Goal: Task Accomplishment & Management: Use online tool/utility

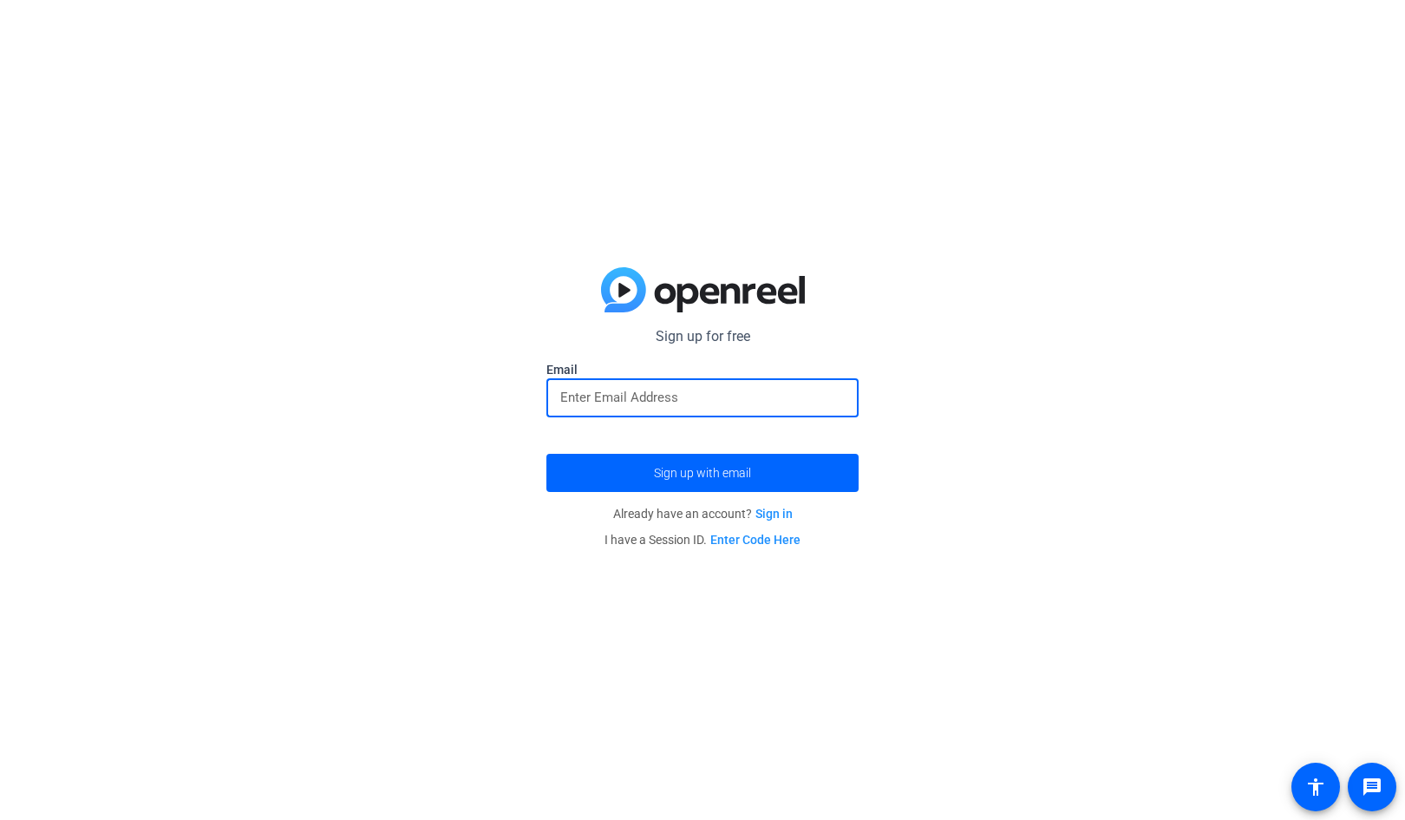
click at [647, 387] on input "email" at bounding box center [702, 397] width 285 height 21
type input "b"
click at [635, 385] on div at bounding box center [702, 397] width 285 height 39
click at [612, 394] on input "bwolf6@[PERSON_NAME]" at bounding box center [702, 397] width 285 height 21
type input "[EMAIL_ADDRESS][DOMAIN_NAME][PERSON_NAME]"
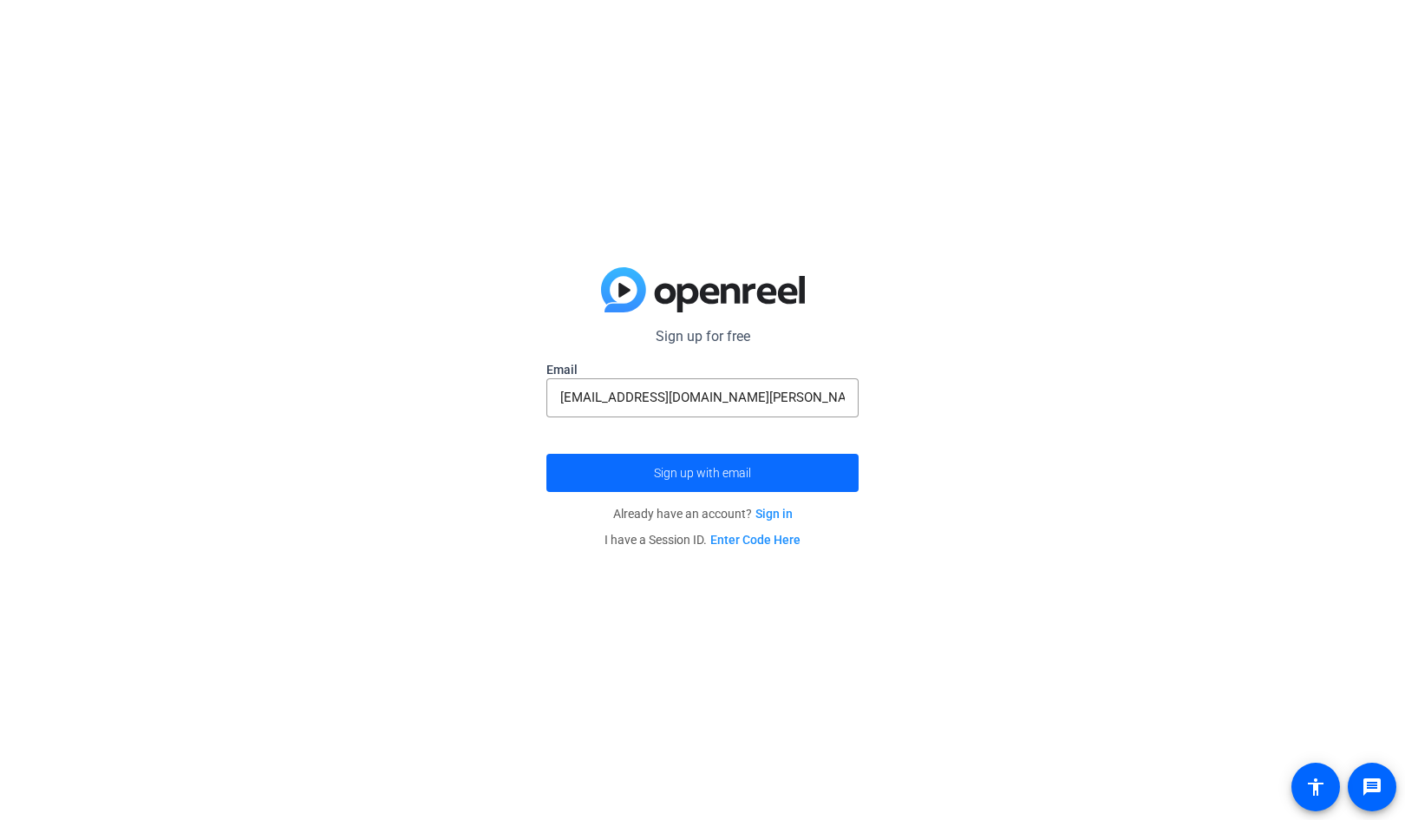
click at [782, 485] on span "submit" at bounding box center [702, 473] width 312 height 42
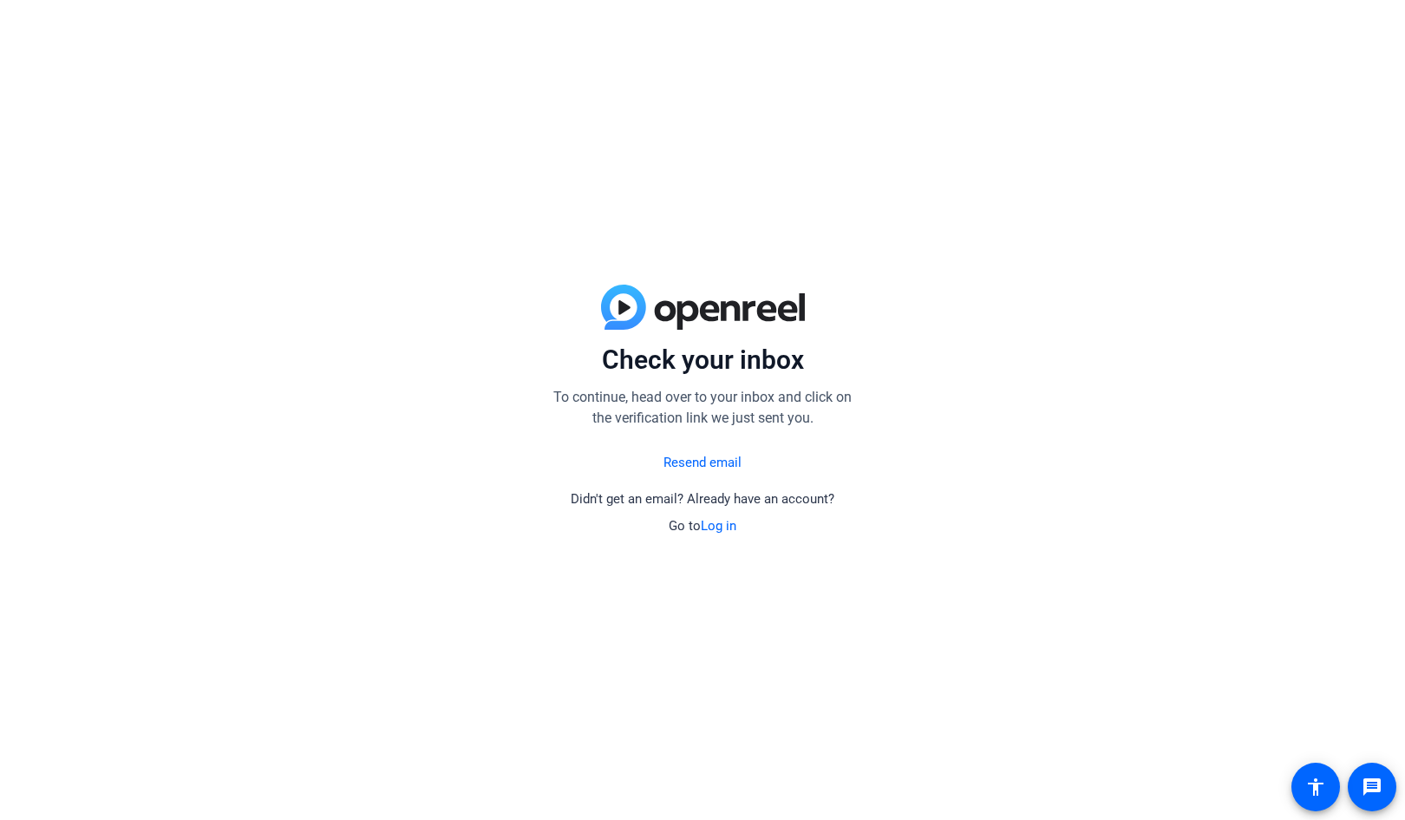
click at [711, 527] on link "Log in" at bounding box center [719, 526] width 36 height 16
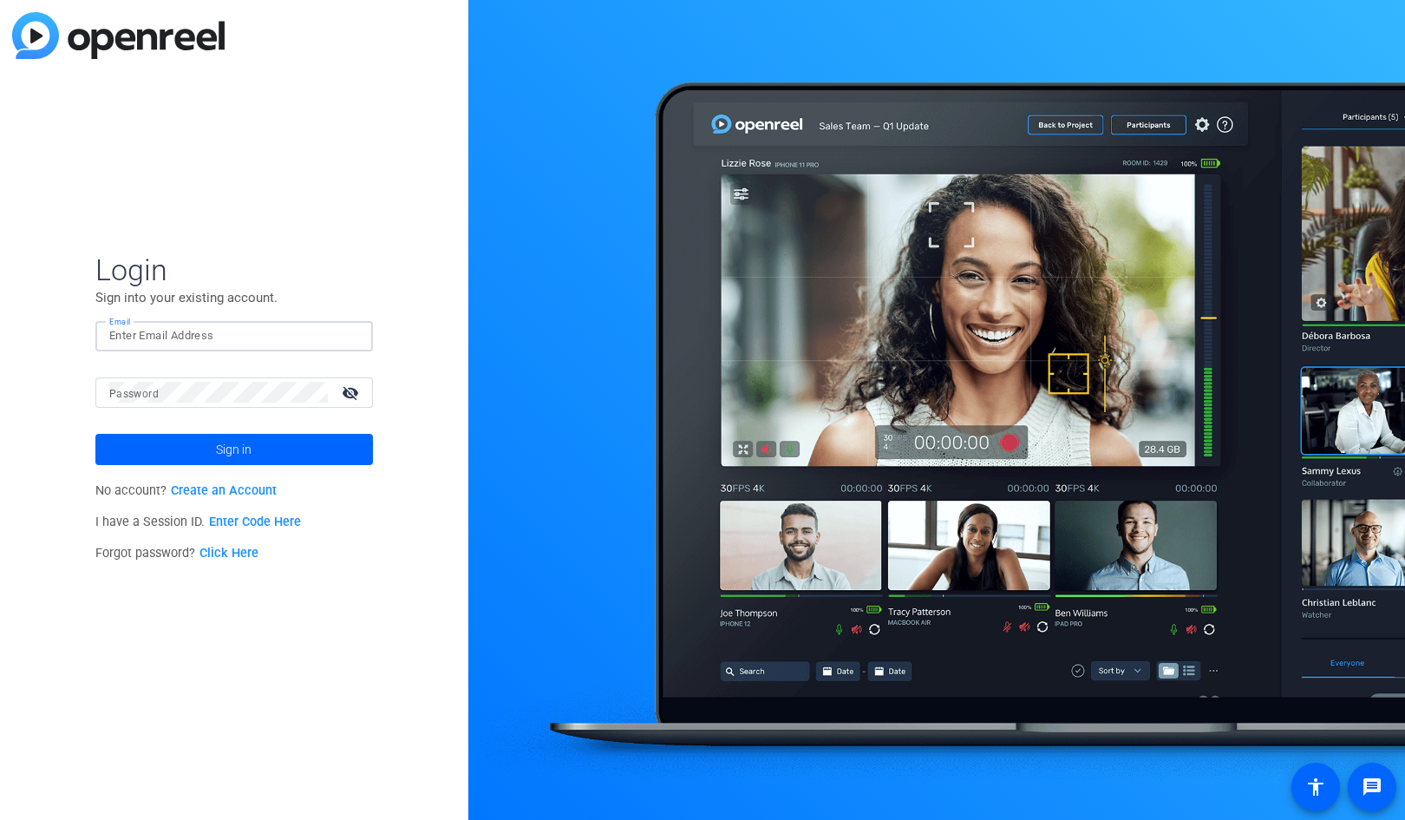
click at [240, 338] on input "Email" at bounding box center [234, 335] width 250 height 21
click at [220, 448] on span "Sign in" at bounding box center [234, 449] width 36 height 43
click at [353, 392] on mat-icon "visibility_off" at bounding box center [352, 392] width 42 height 25
click at [305, 443] on span at bounding box center [234, 450] width 278 height 42
click at [162, 327] on input "bwolf6" at bounding box center [234, 335] width 250 height 21
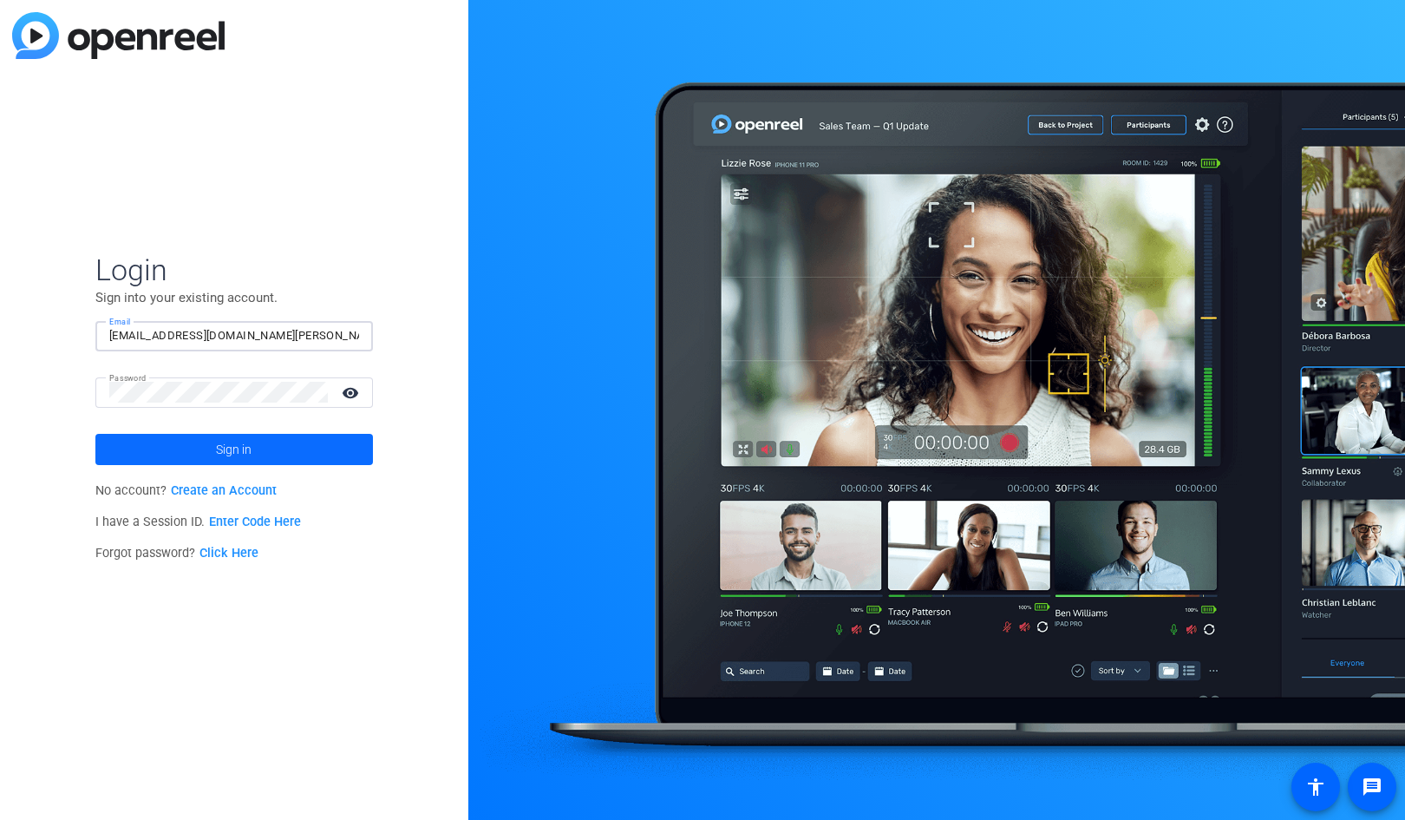
type input "[EMAIL_ADDRESS][DOMAIN_NAME][PERSON_NAME]"
click at [198, 439] on span at bounding box center [234, 450] width 278 height 42
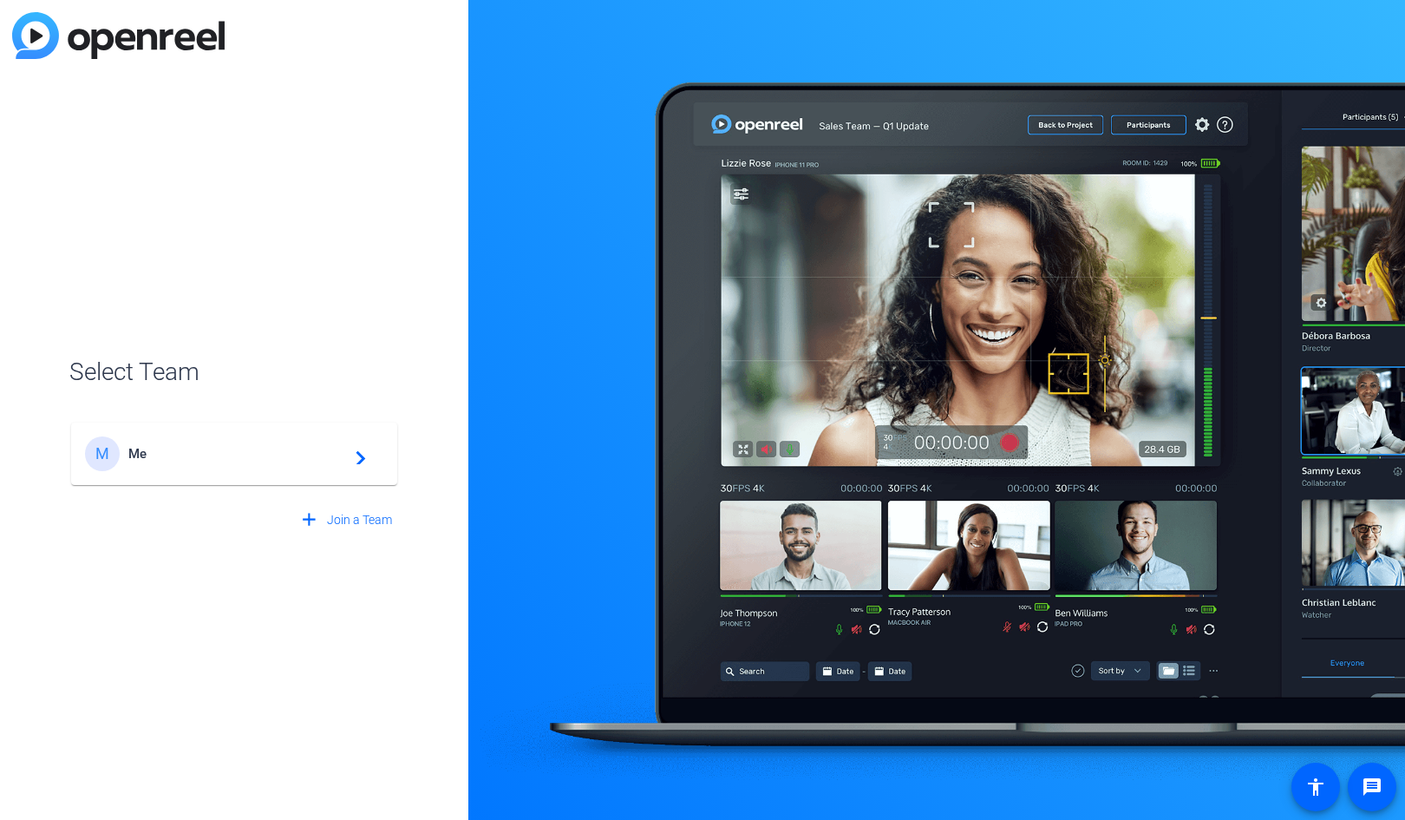
click at [295, 461] on span "Me" at bounding box center [236, 454] width 217 height 16
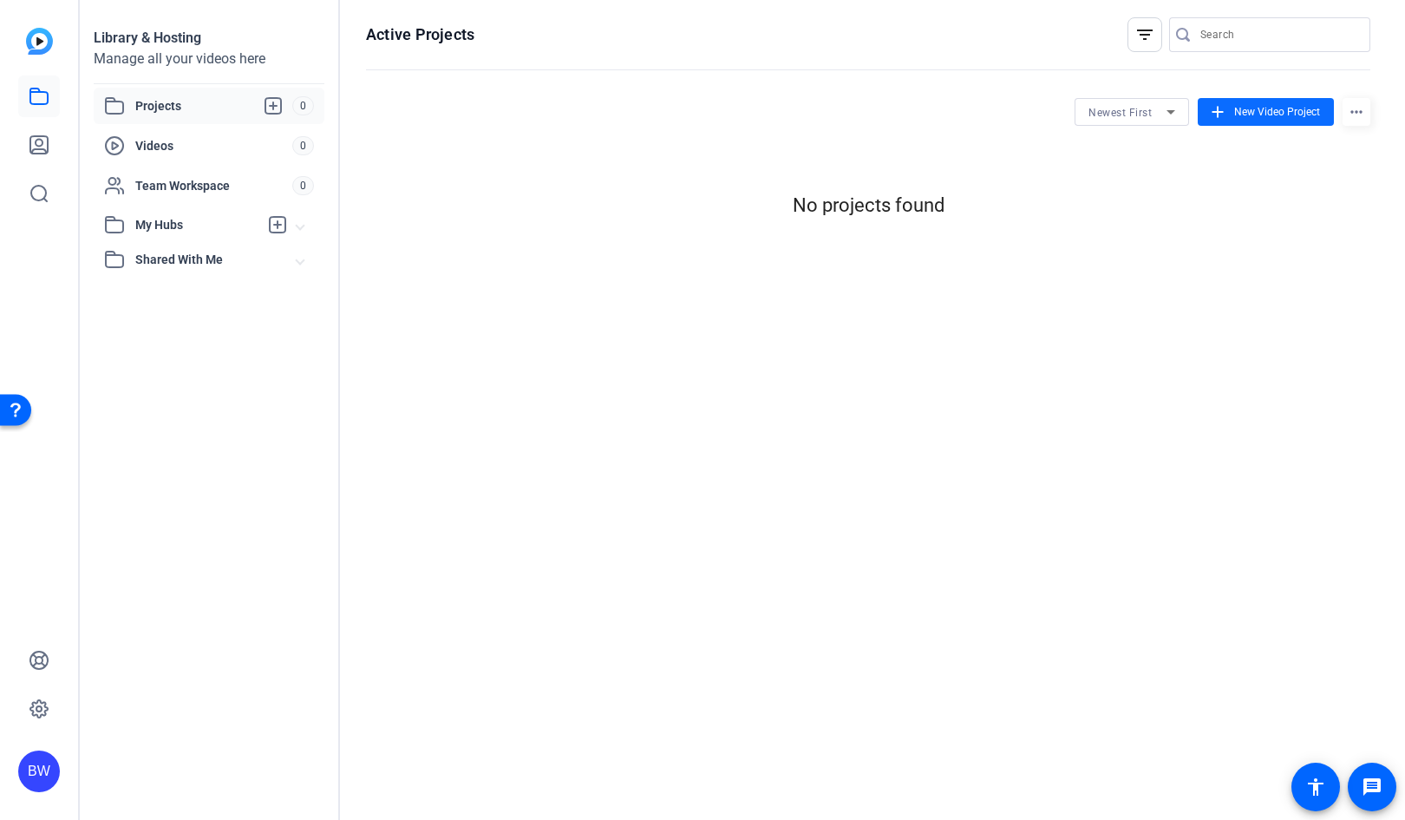
click at [1236, 122] on span at bounding box center [1266, 112] width 136 height 42
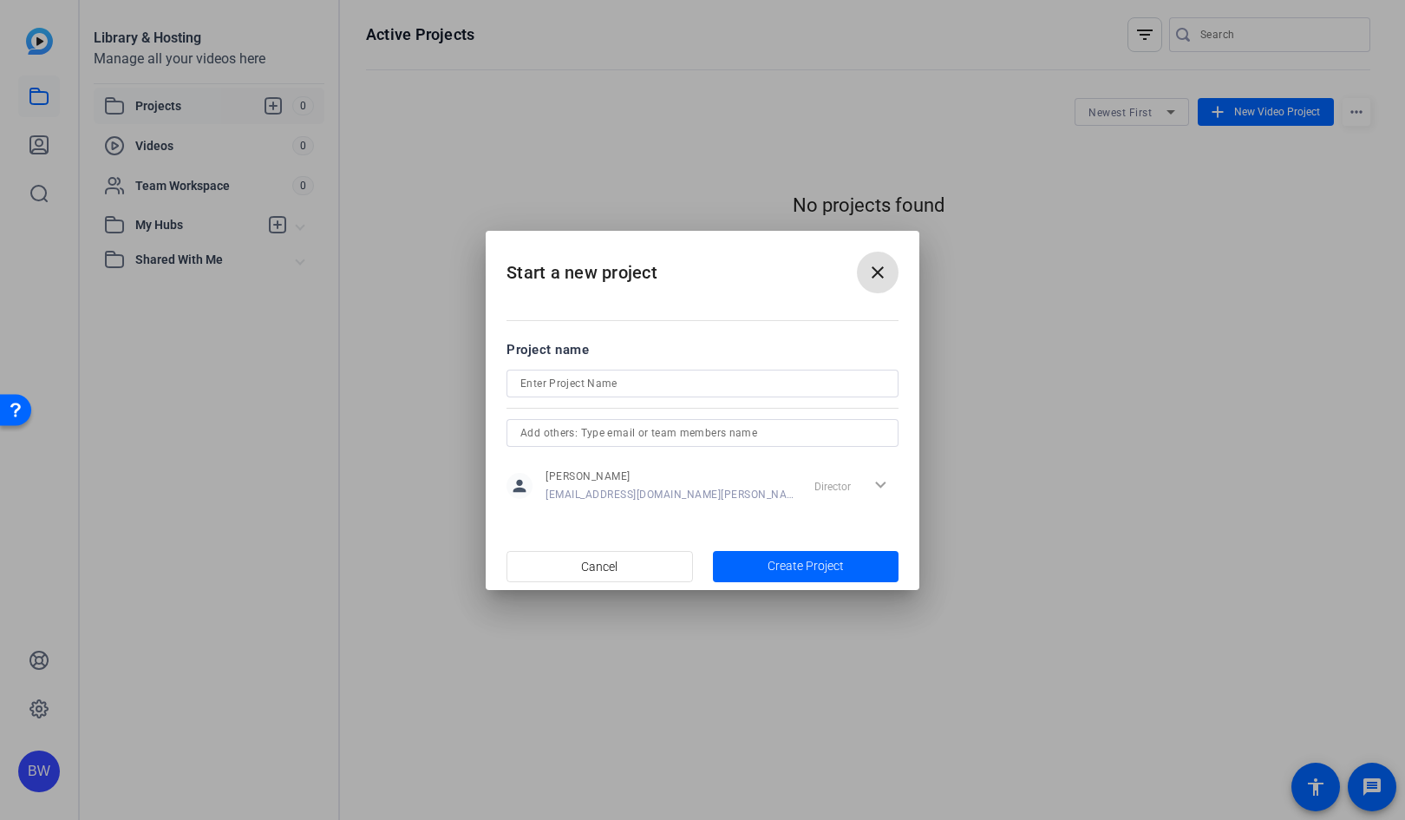
click at [672, 386] on input at bounding box center [702, 383] width 364 height 21
type input "c"
type input "mktg video"
click at [802, 562] on span "Create Project" at bounding box center [806, 566] width 76 height 18
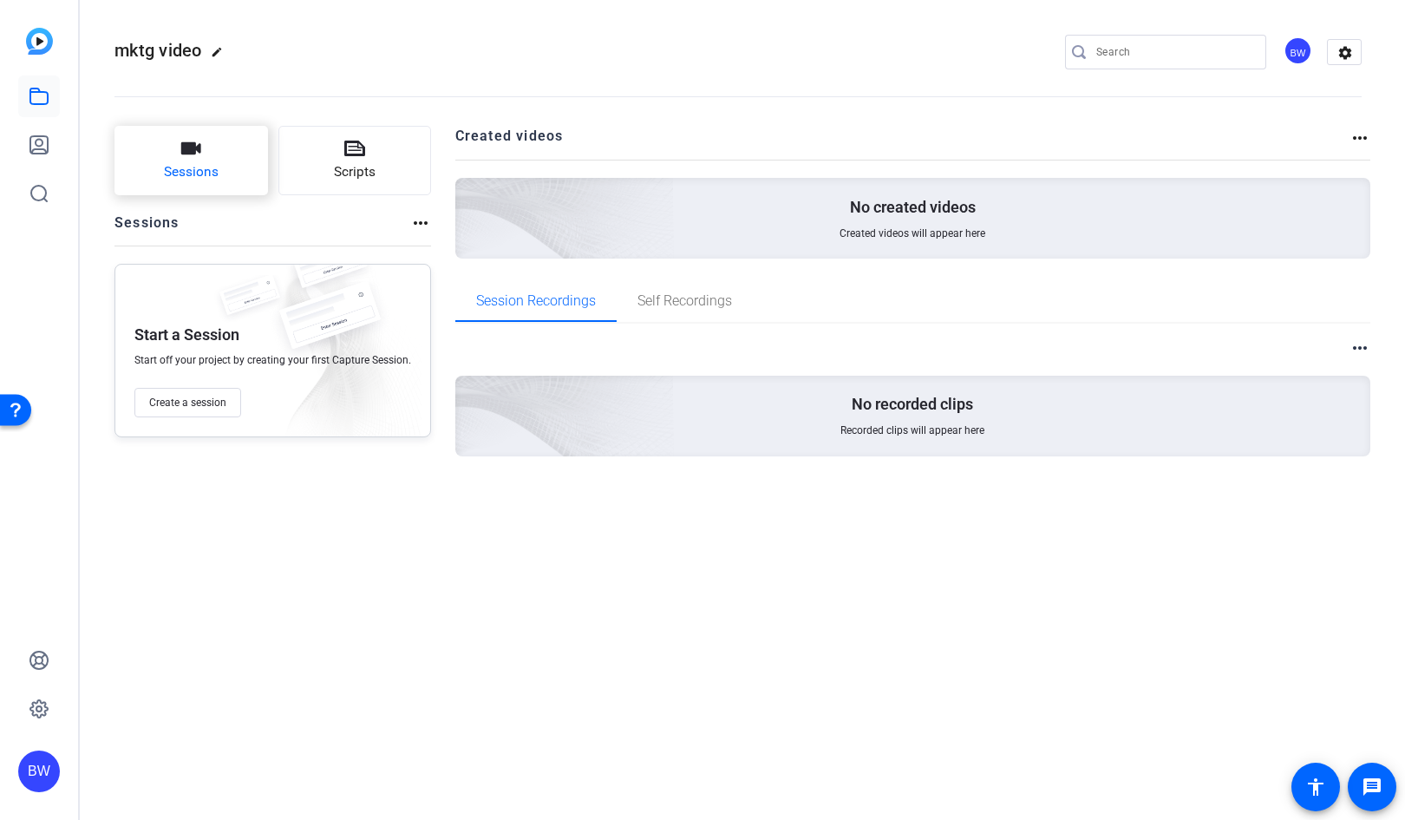
click at [232, 174] on button "Sessions" at bounding box center [191, 160] width 154 height 69
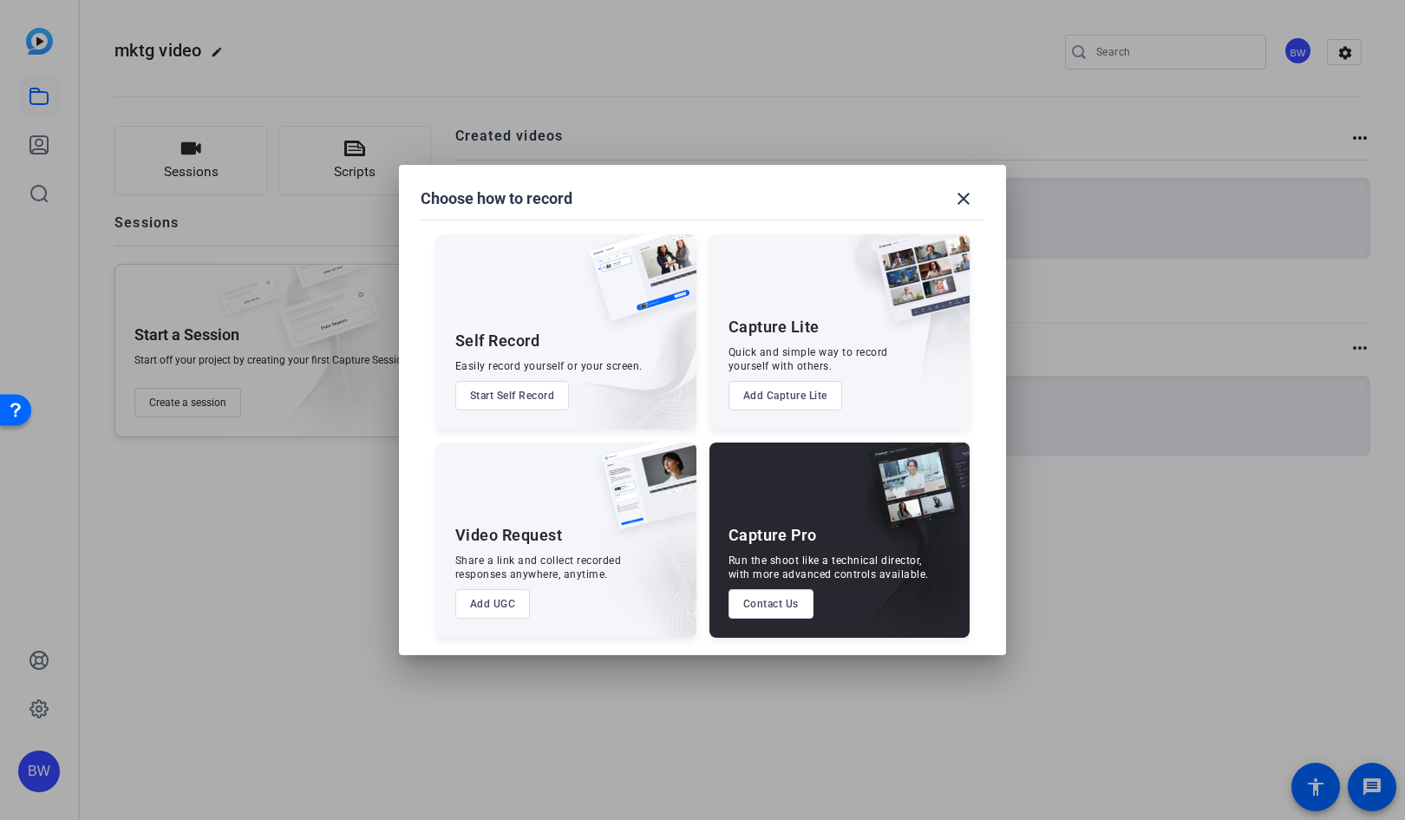
click at [553, 402] on button "Start Self Record" at bounding box center [512, 395] width 114 height 29
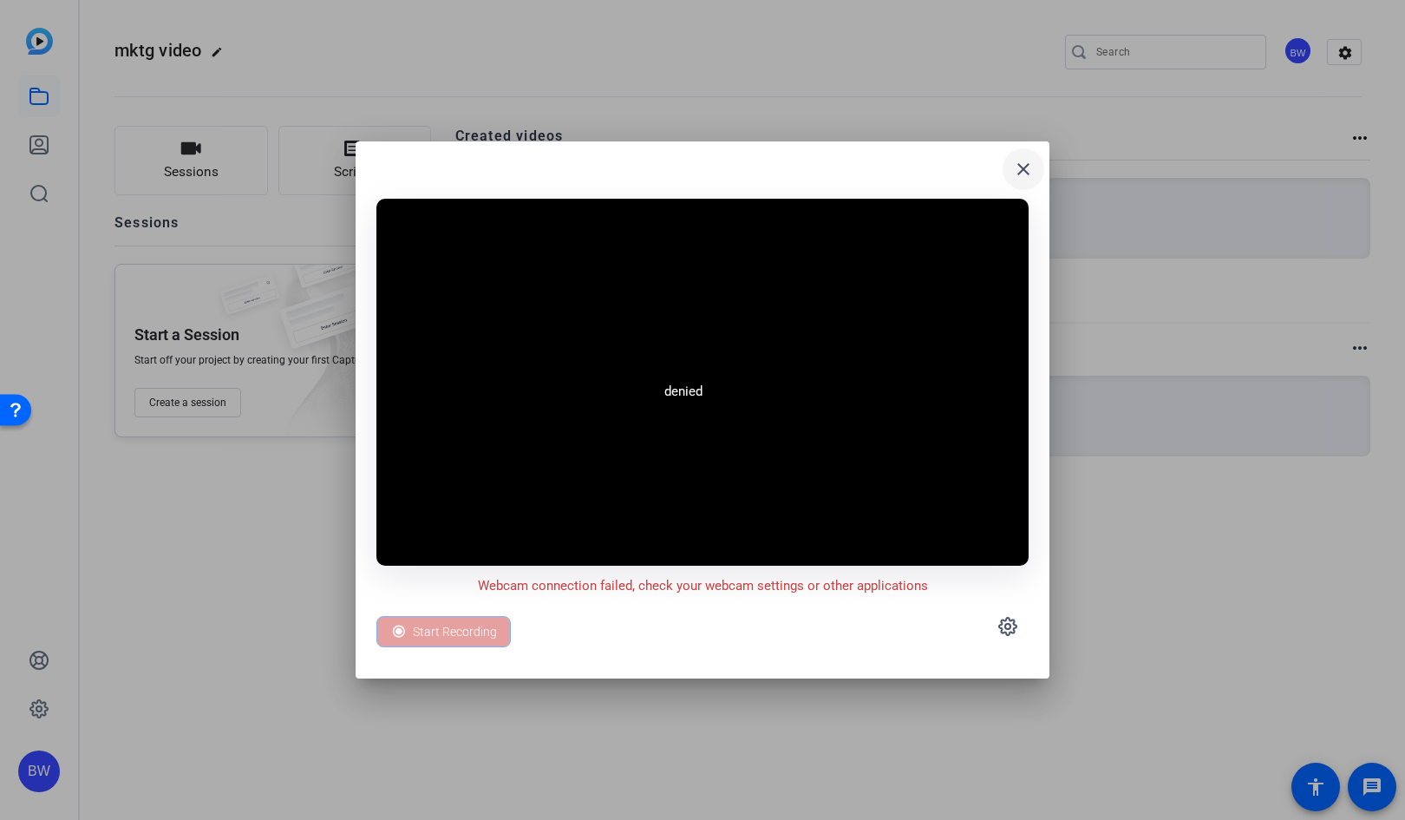
click at [1024, 163] on mat-icon "close" at bounding box center [1023, 169] width 21 height 21
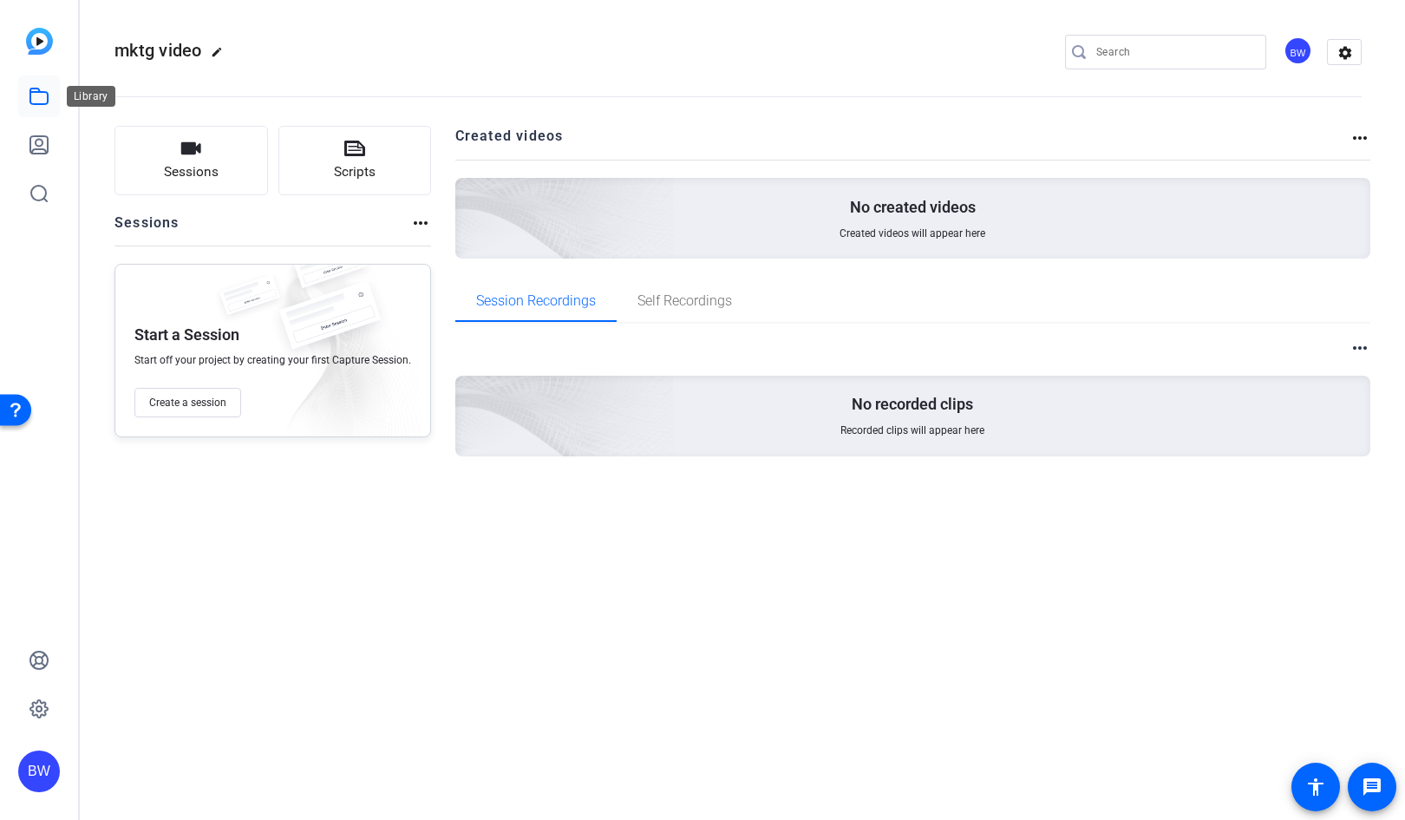
click at [43, 100] on icon at bounding box center [39, 96] width 21 height 21
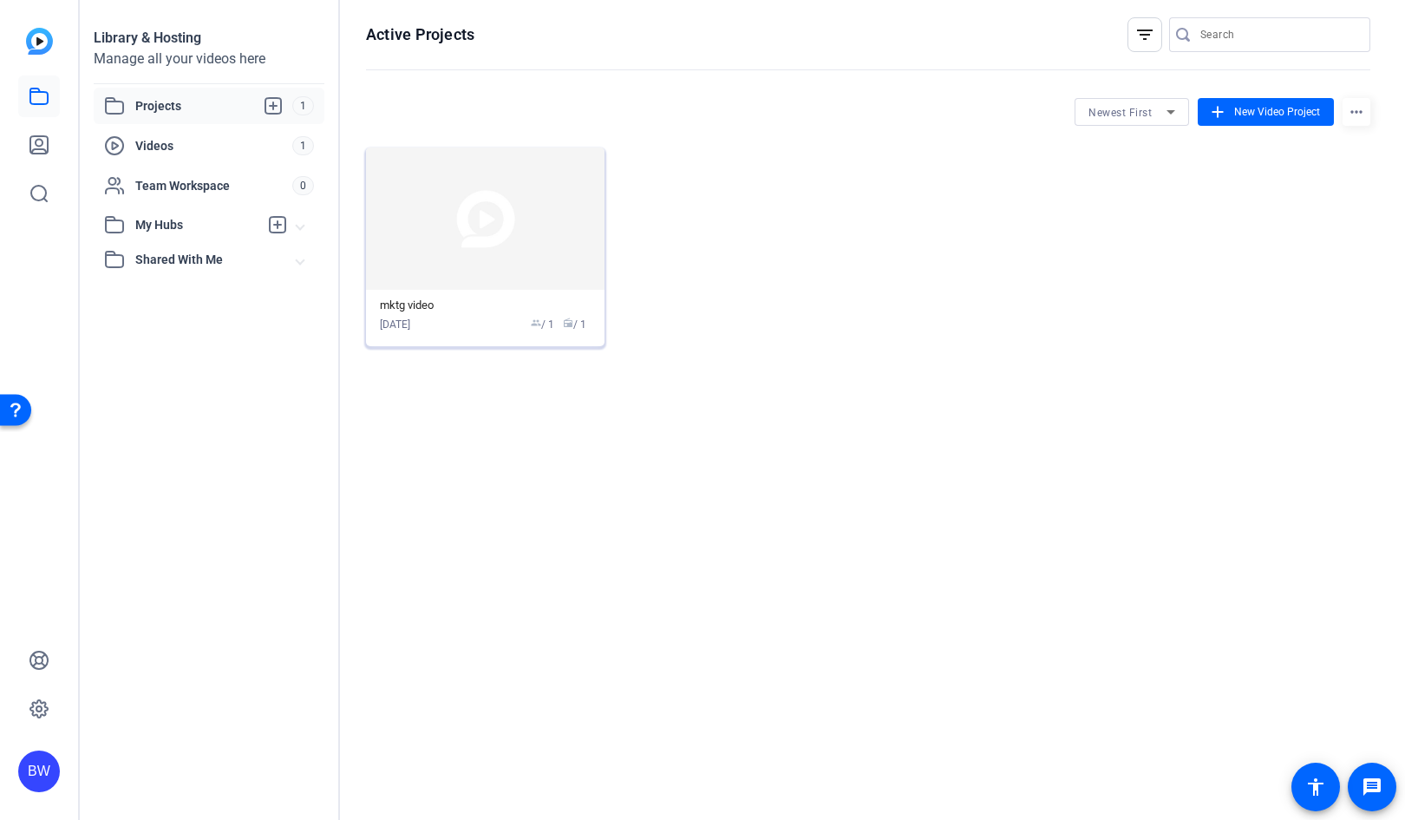
click at [557, 225] on img at bounding box center [485, 218] width 239 height 142
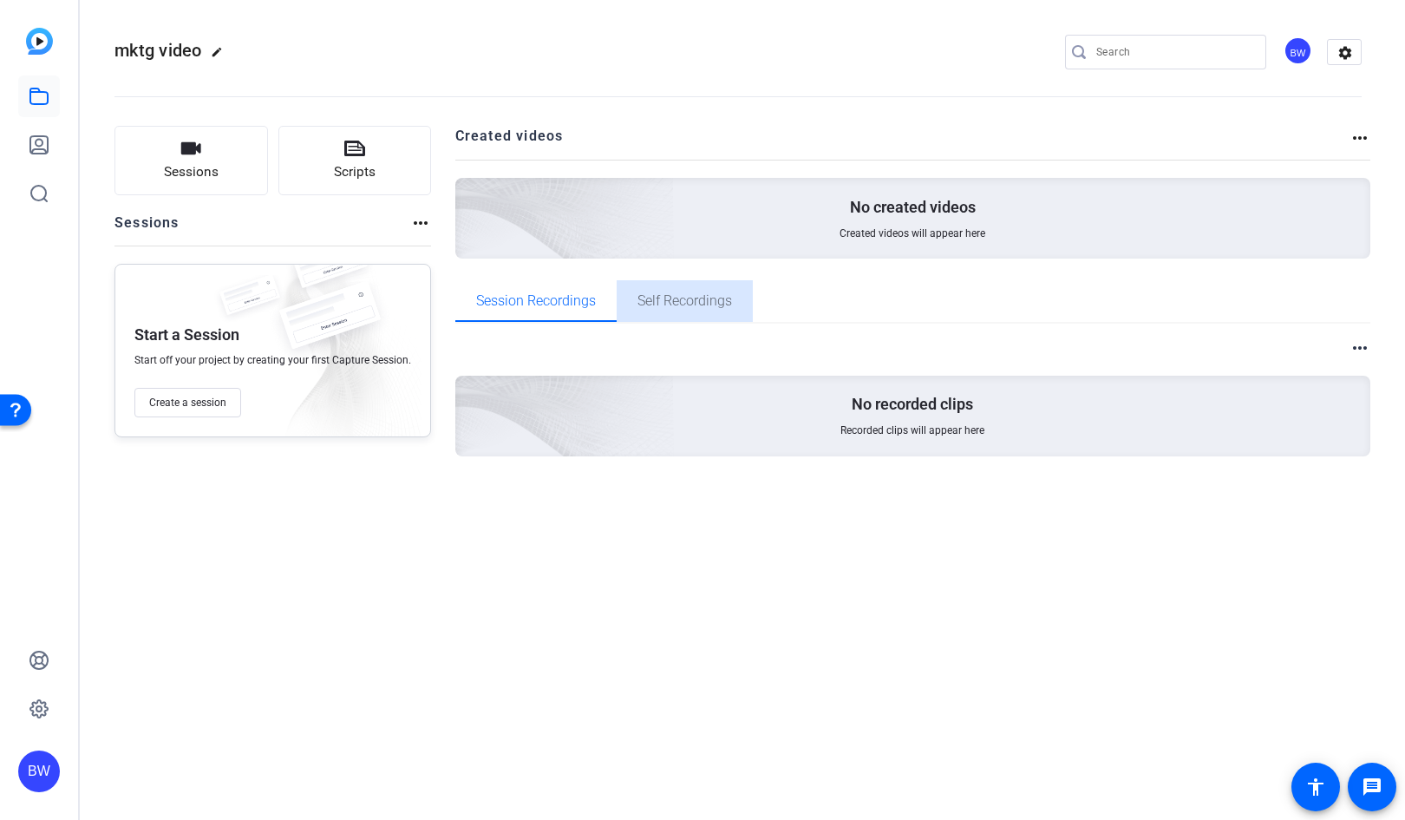
click at [726, 310] on span "Self Recordings" at bounding box center [685, 301] width 95 height 42
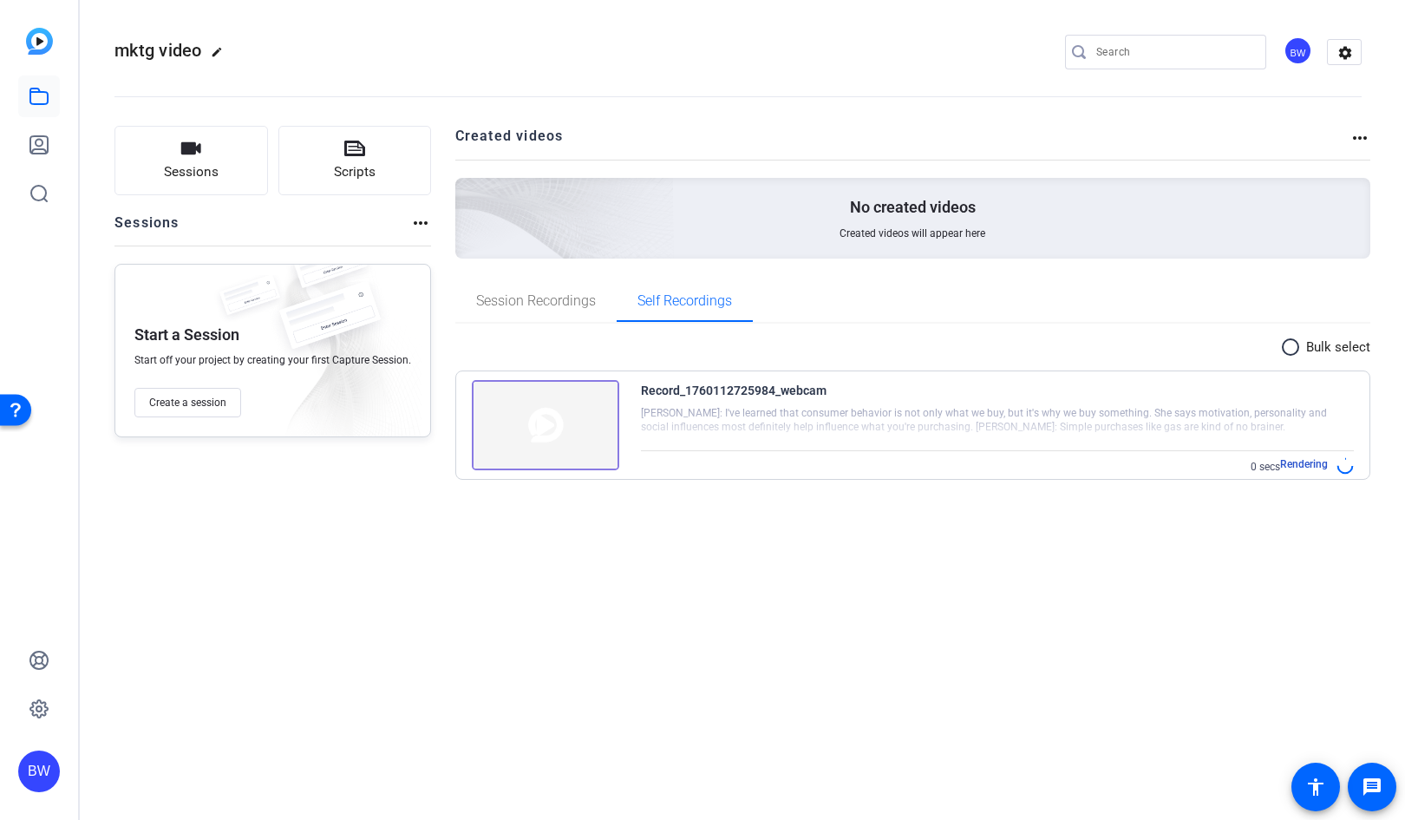
click at [559, 415] on img at bounding box center [545, 425] width 147 height 90
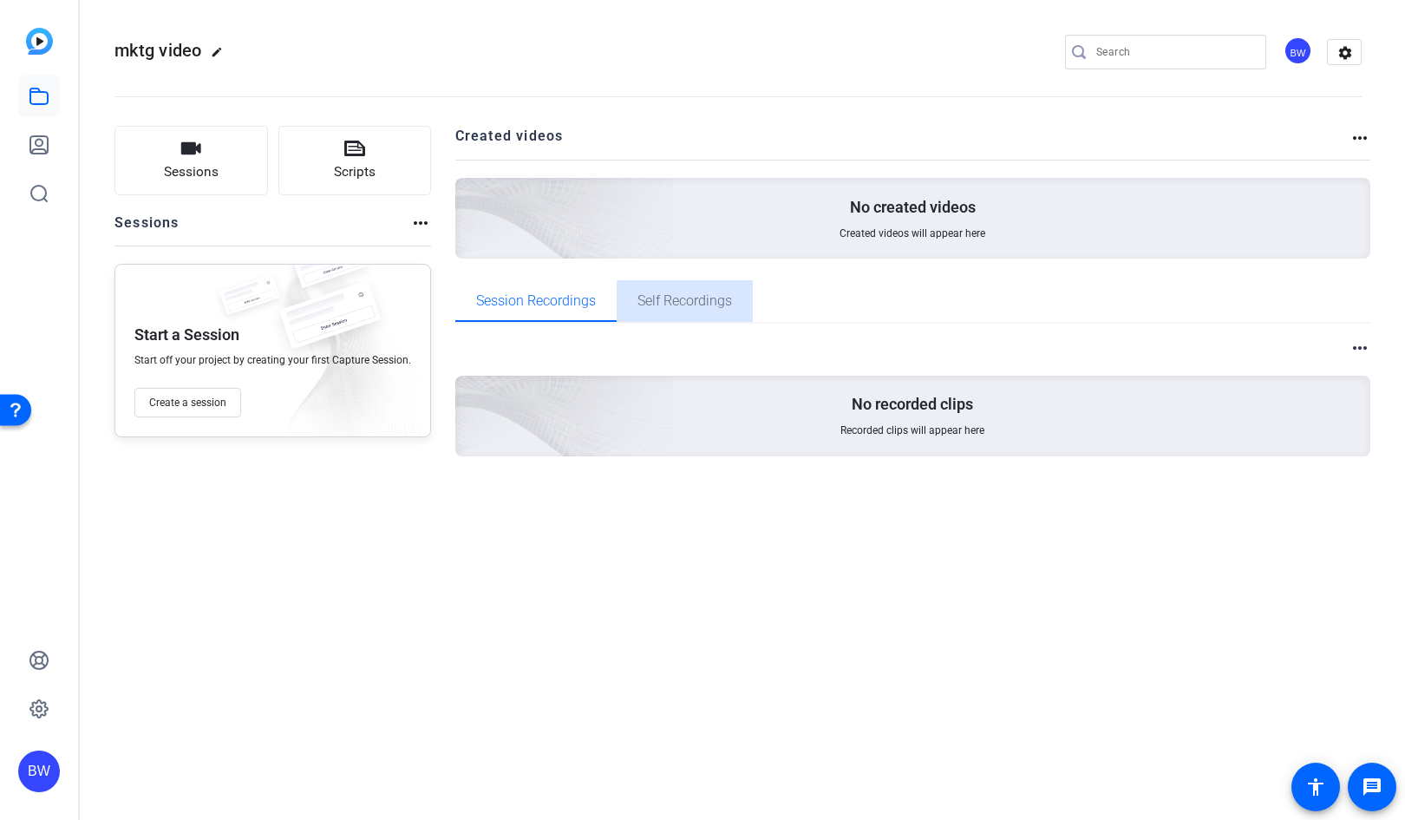
click at [676, 306] on span "Self Recordings" at bounding box center [685, 301] width 95 height 14
click at [692, 287] on span "Self Recordings" at bounding box center [685, 301] width 95 height 42
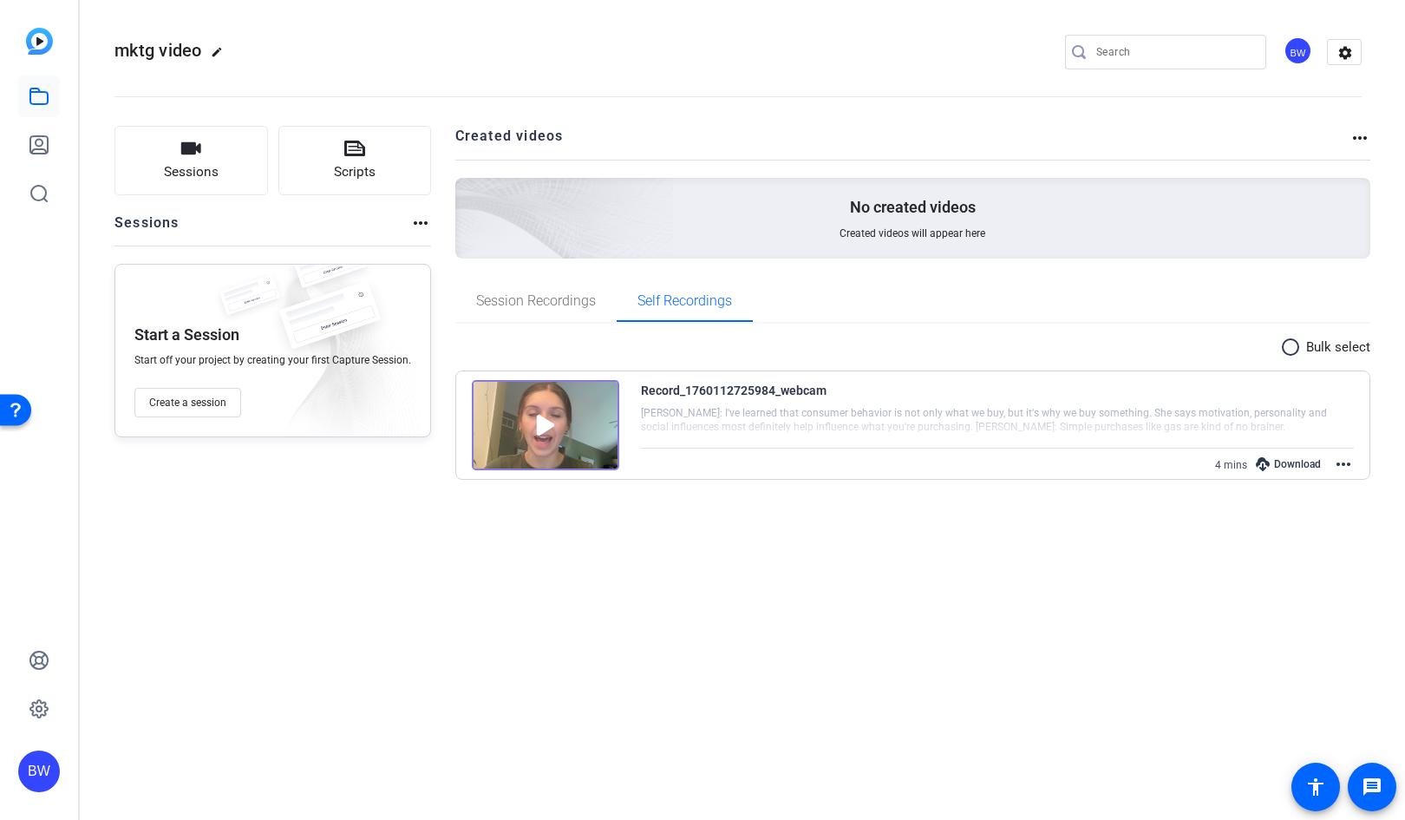
click at [542, 416] on img at bounding box center [545, 425] width 147 height 90
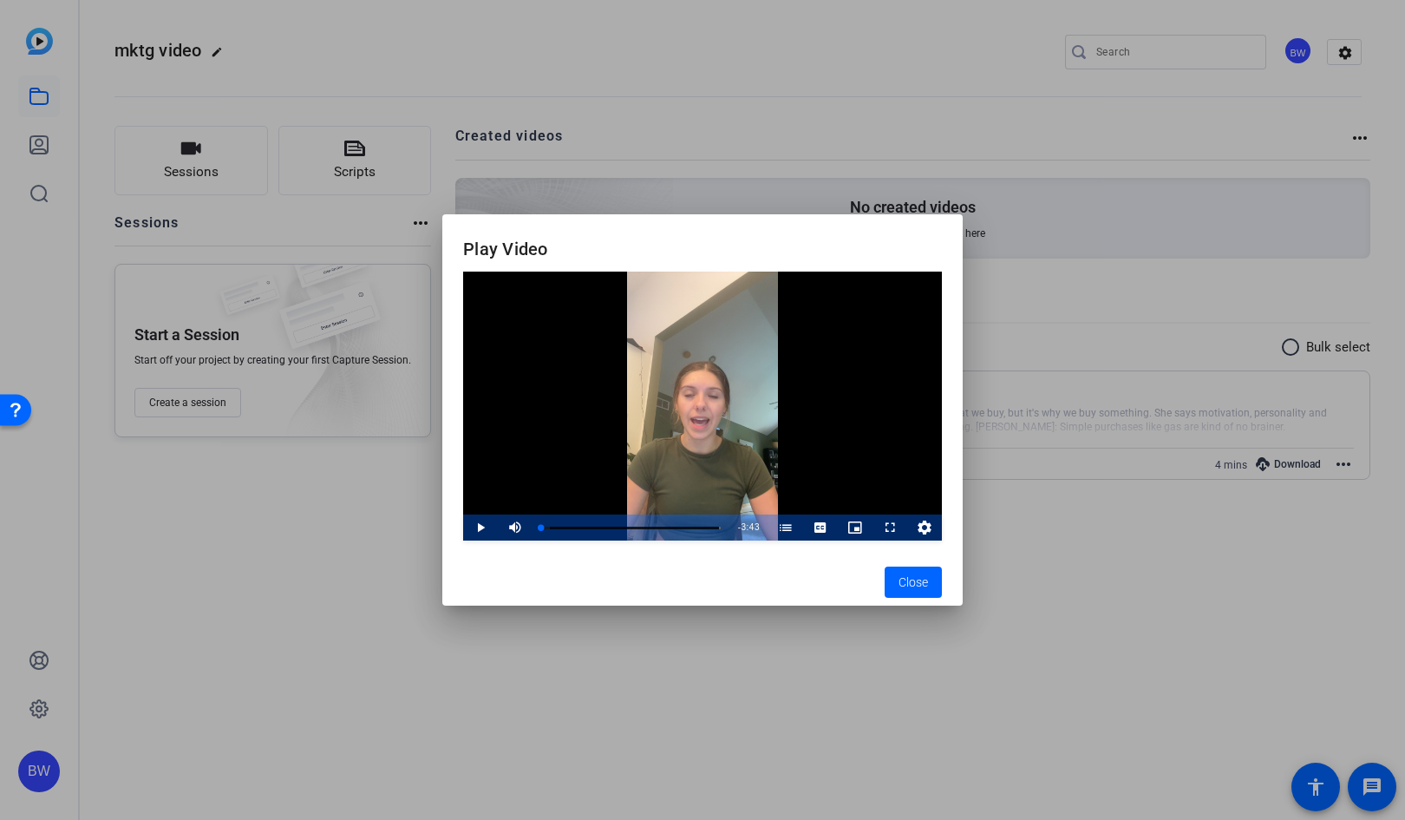
click at [925, 525] on icon "Video Player" at bounding box center [925, 527] width 14 height 14
